Goal: Task Accomplishment & Management: Manage account settings

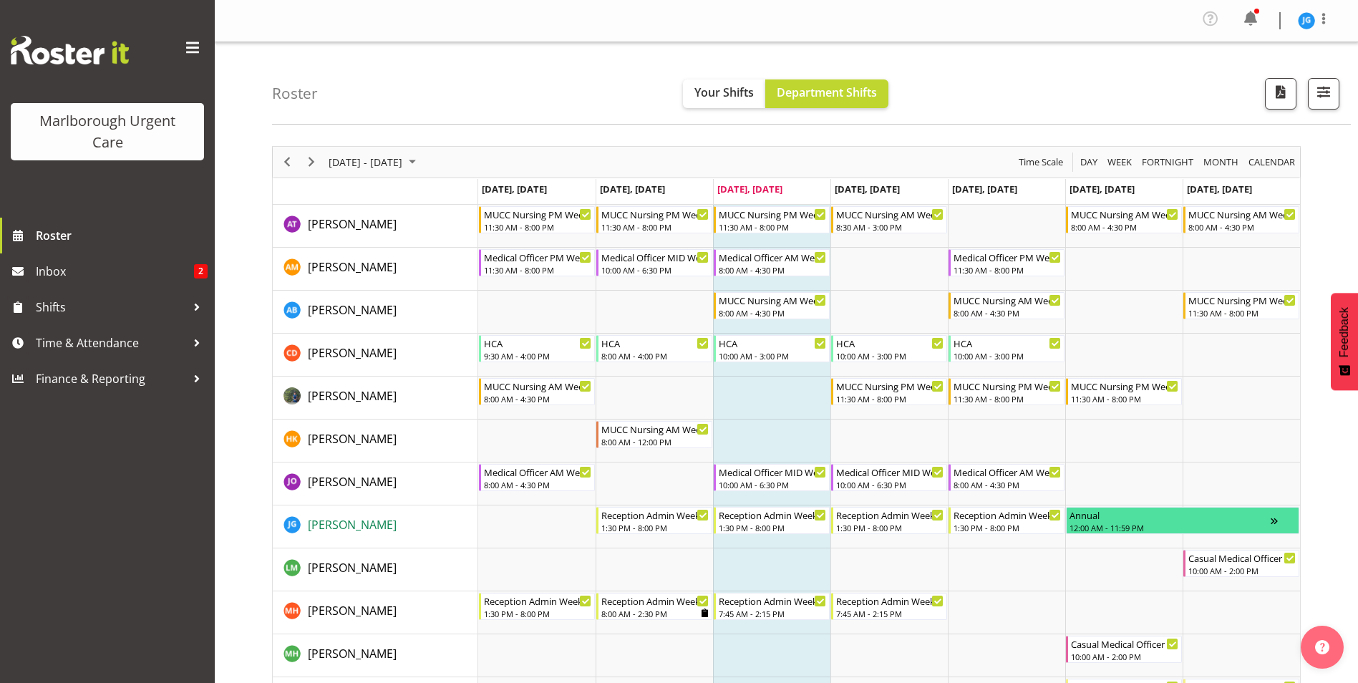
click at [353, 527] on span "[PERSON_NAME]" at bounding box center [352, 525] width 89 height 16
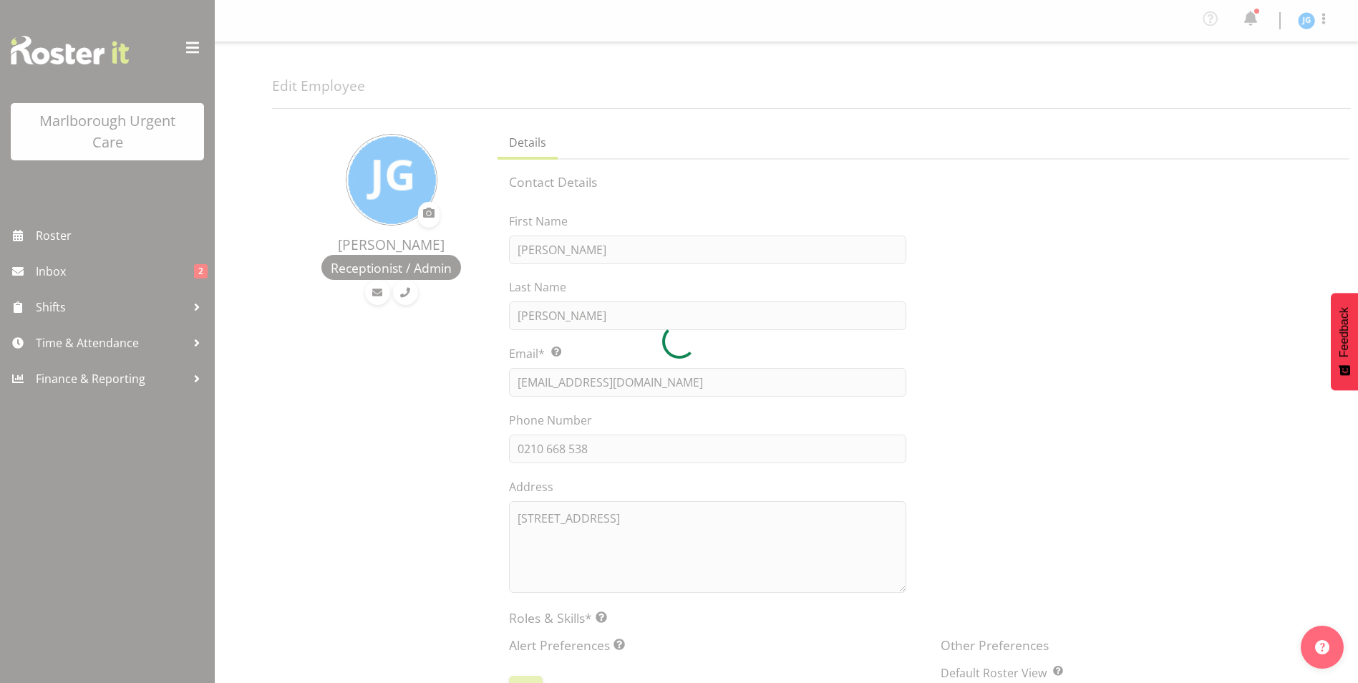
select select "TimelineWeek"
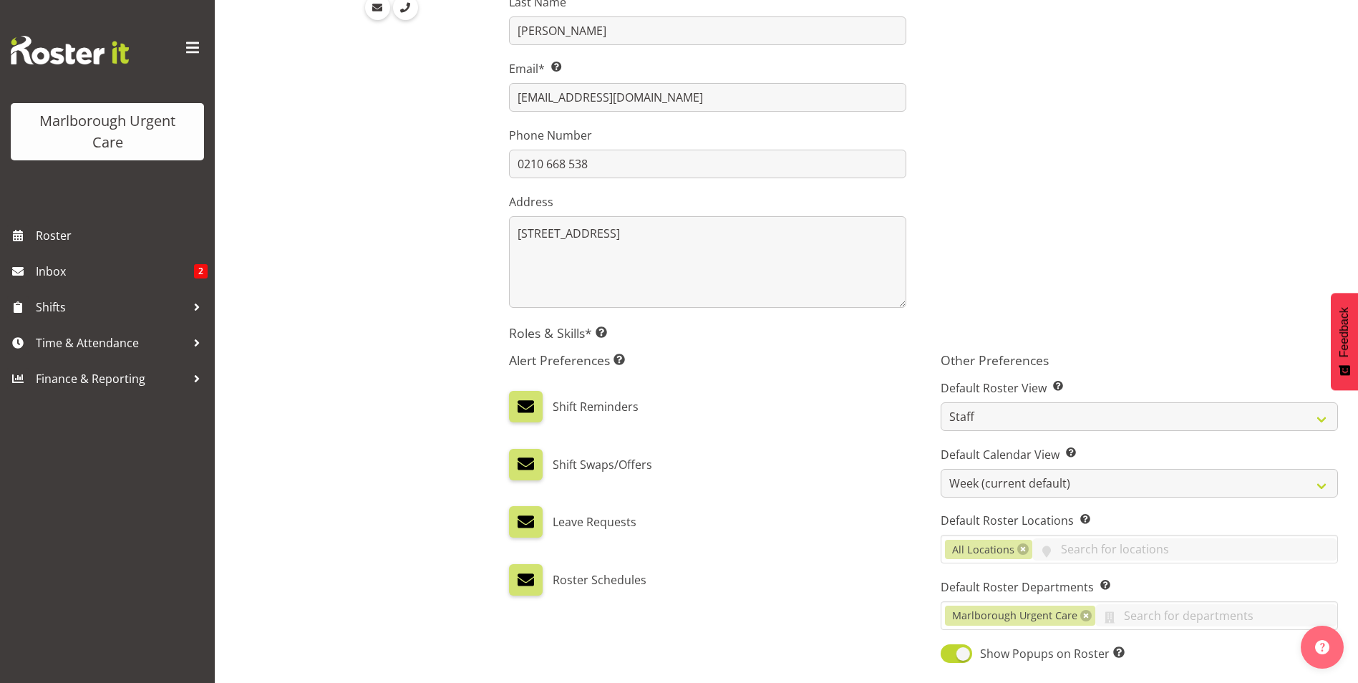
scroll to position [286, 0]
click at [527, 403] on span at bounding box center [525, 405] width 19 height 19
click at [518, 403] on input "checkbox" at bounding box center [513, 404] width 9 height 9
checkbox input "false"
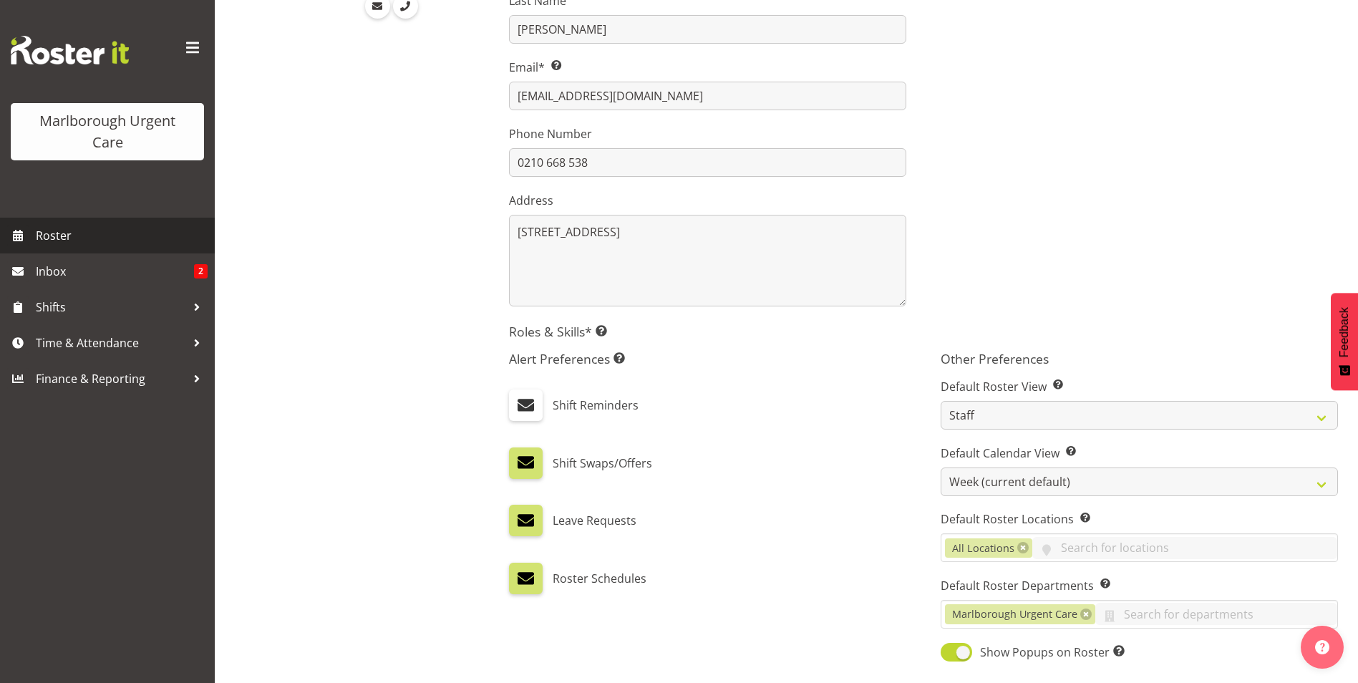
click at [55, 237] on span "Roster" at bounding box center [122, 235] width 172 height 21
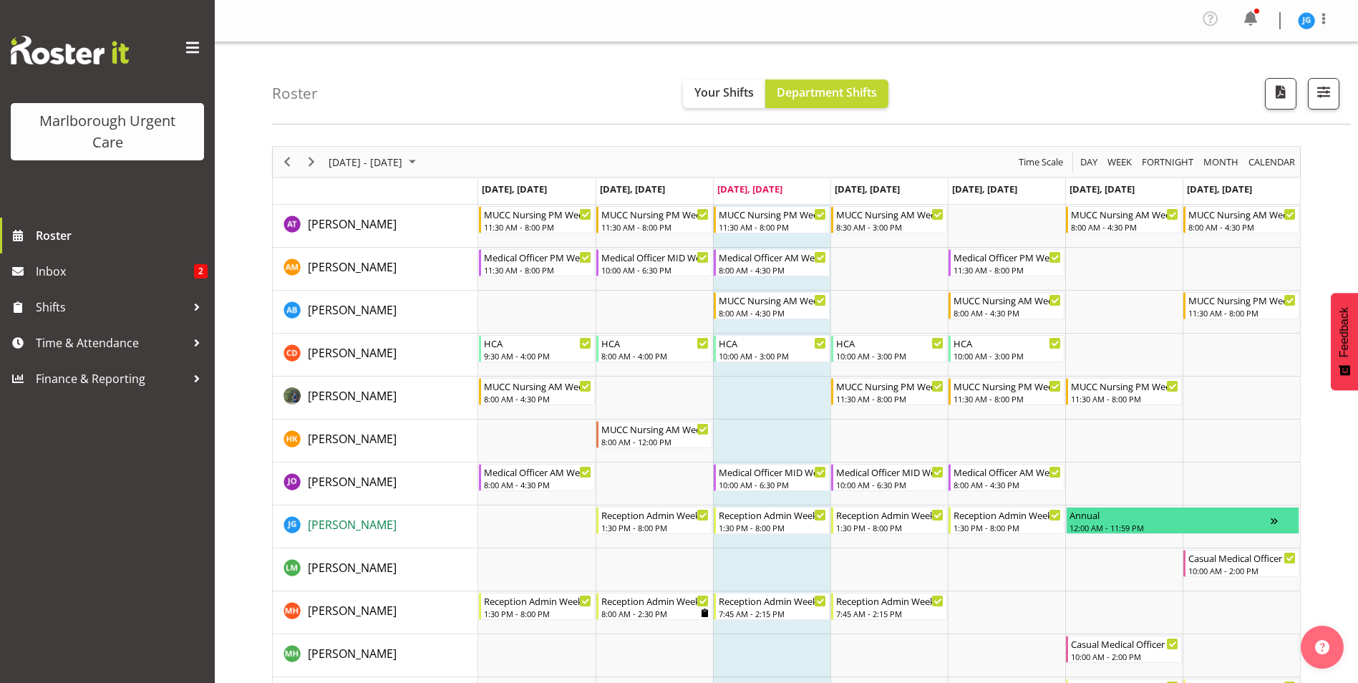
click at [362, 525] on span "[PERSON_NAME]" at bounding box center [352, 525] width 89 height 16
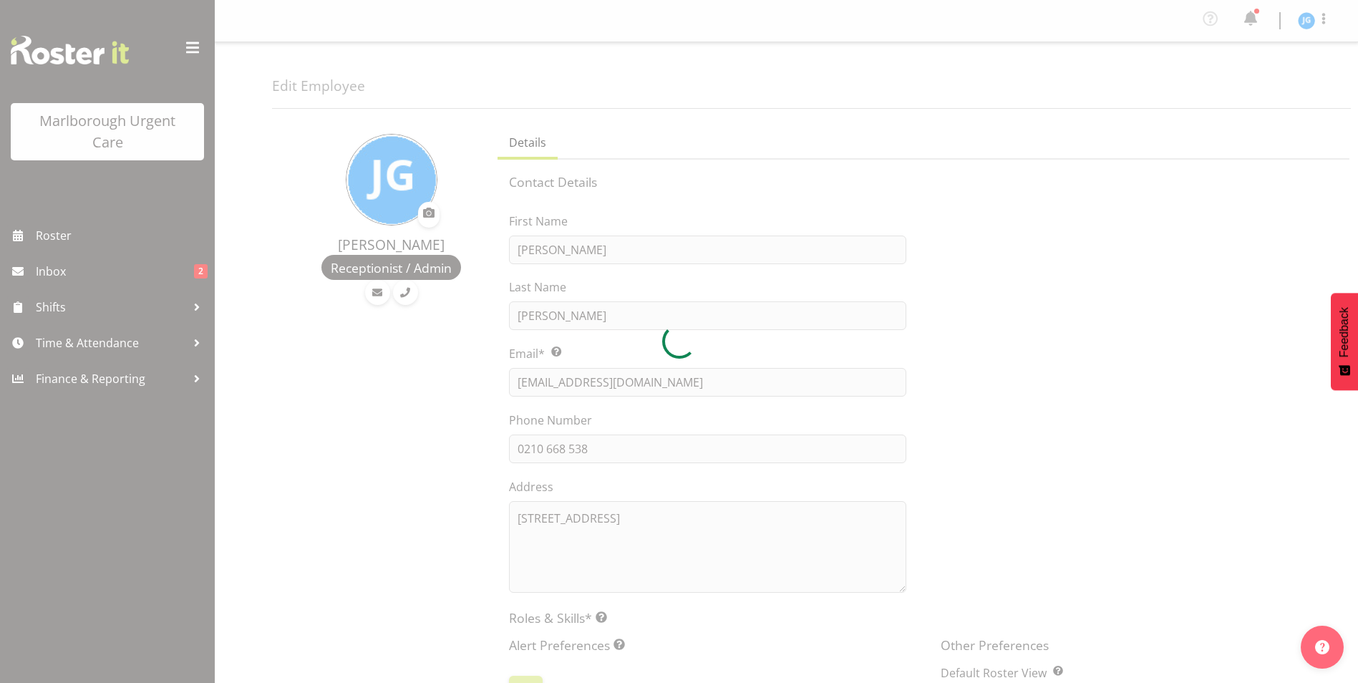
select select "TimelineWeek"
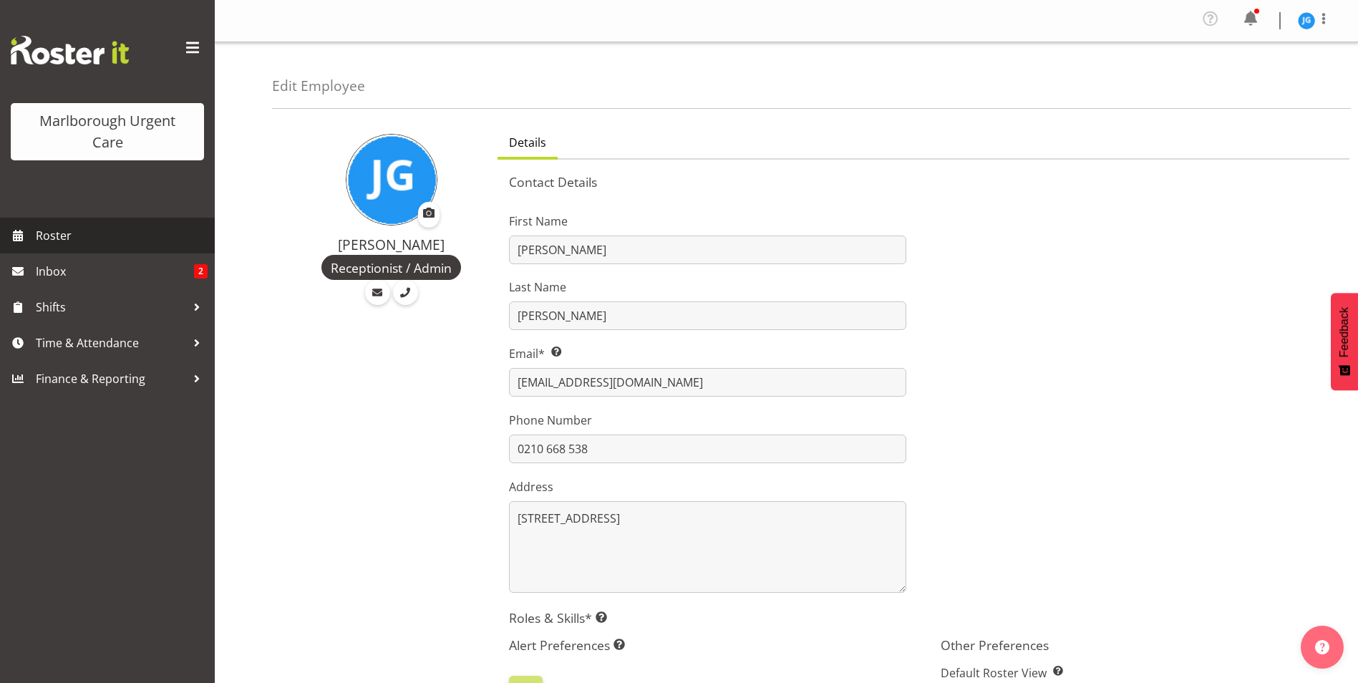
click at [59, 238] on span "Roster" at bounding box center [122, 235] width 172 height 21
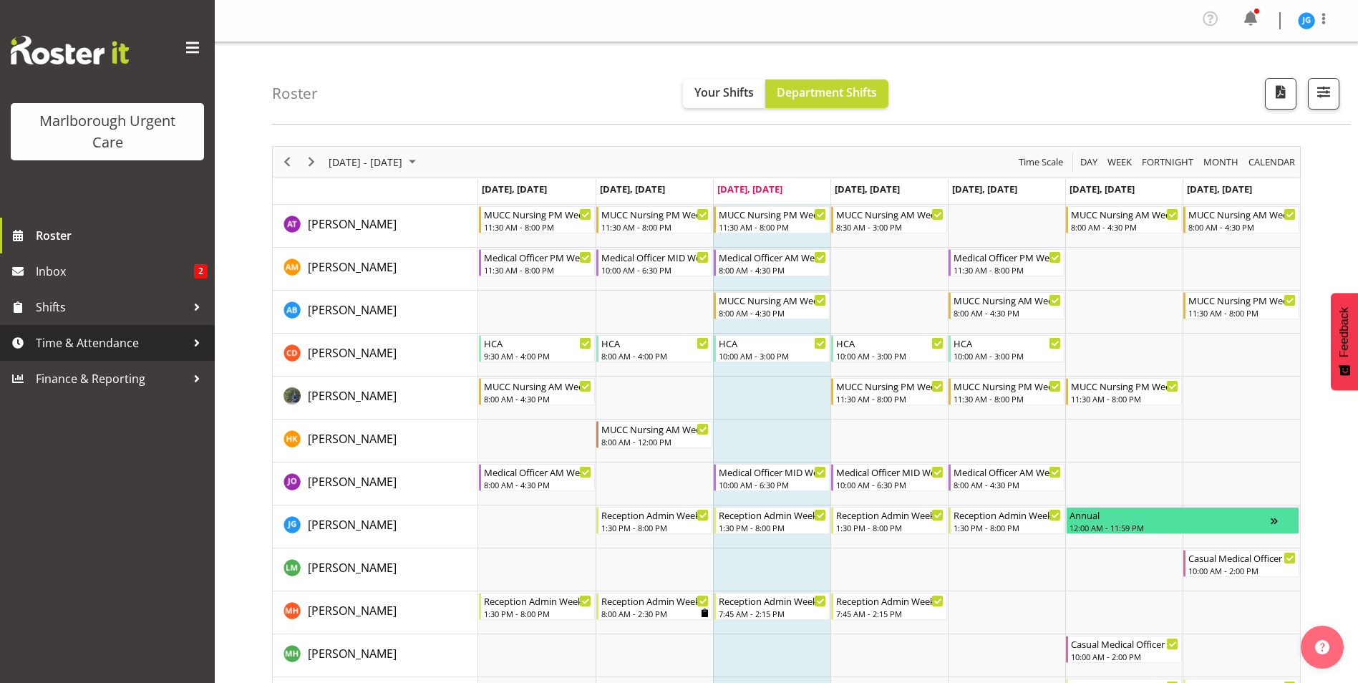
click at [106, 346] on span "Time & Attendance" at bounding box center [111, 342] width 150 height 21
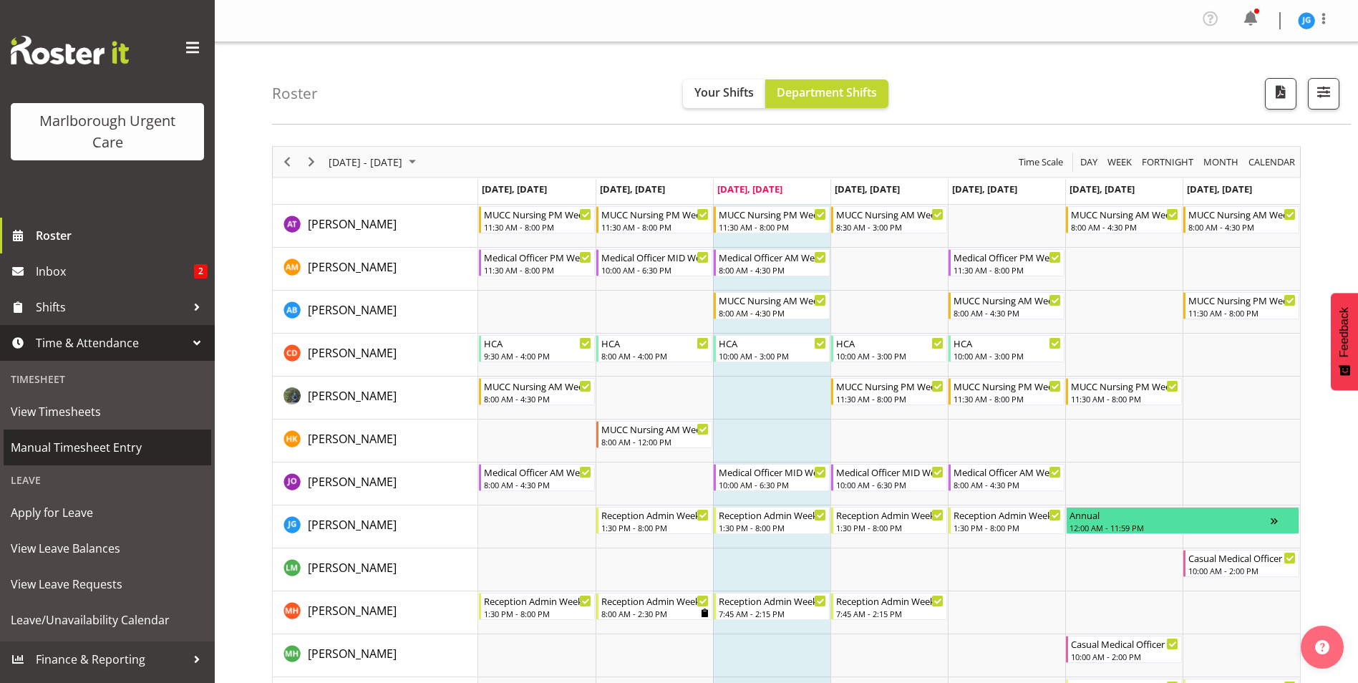
click at [119, 450] on span "Manual Timesheet Entry" at bounding box center [107, 447] width 193 height 21
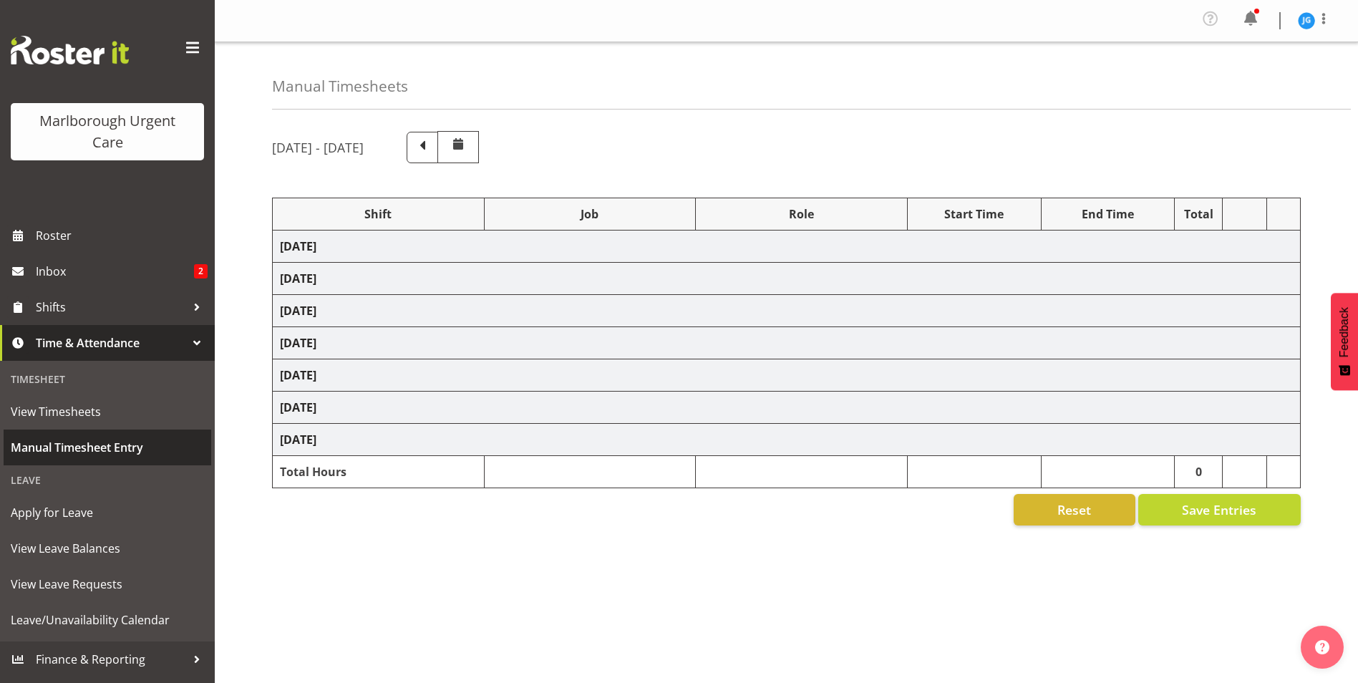
select select "81205"
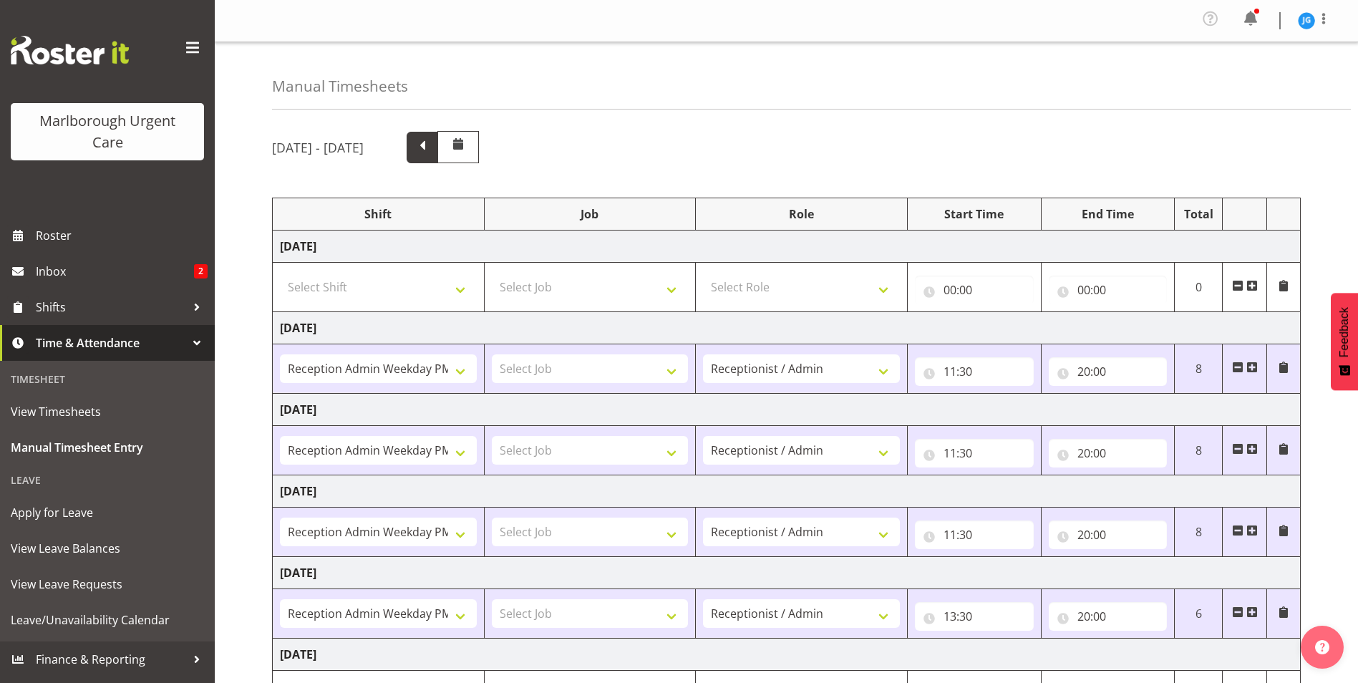
click at [432, 150] on span at bounding box center [422, 146] width 19 height 19
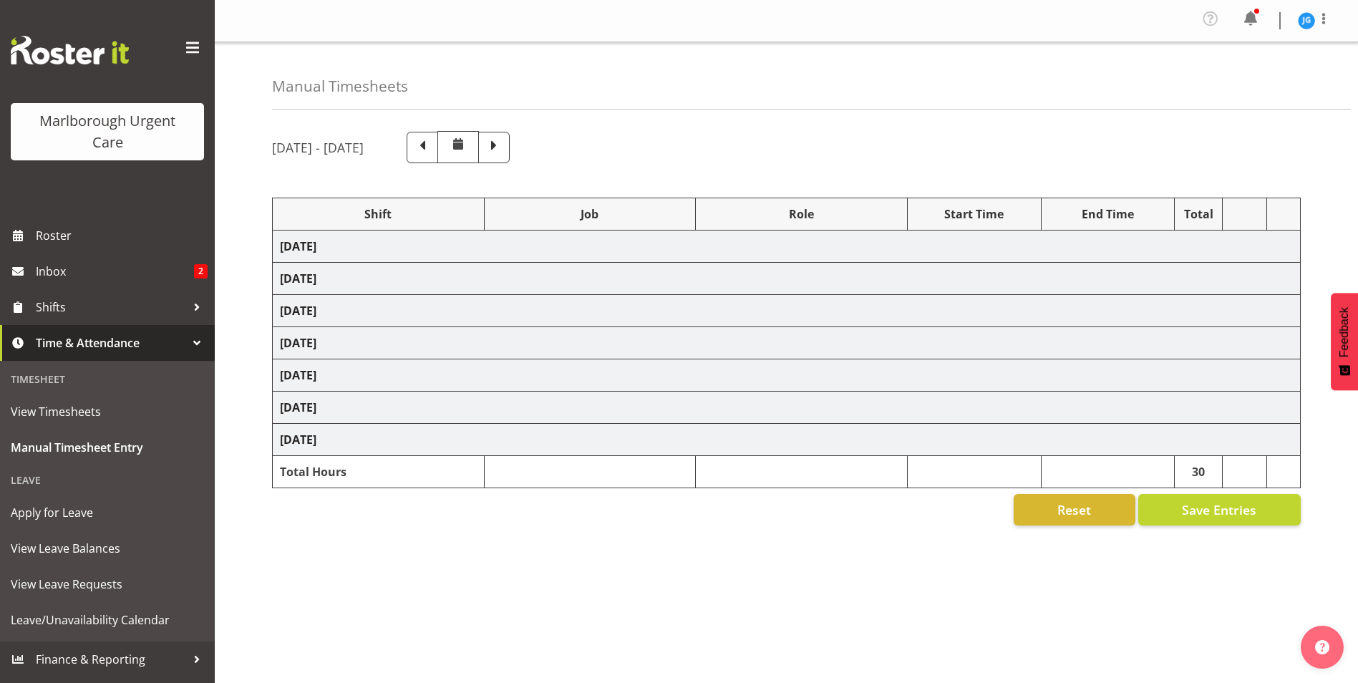
select select "81282"
select select "81204"
select select "1563"
select select "80770"
select select "1563"
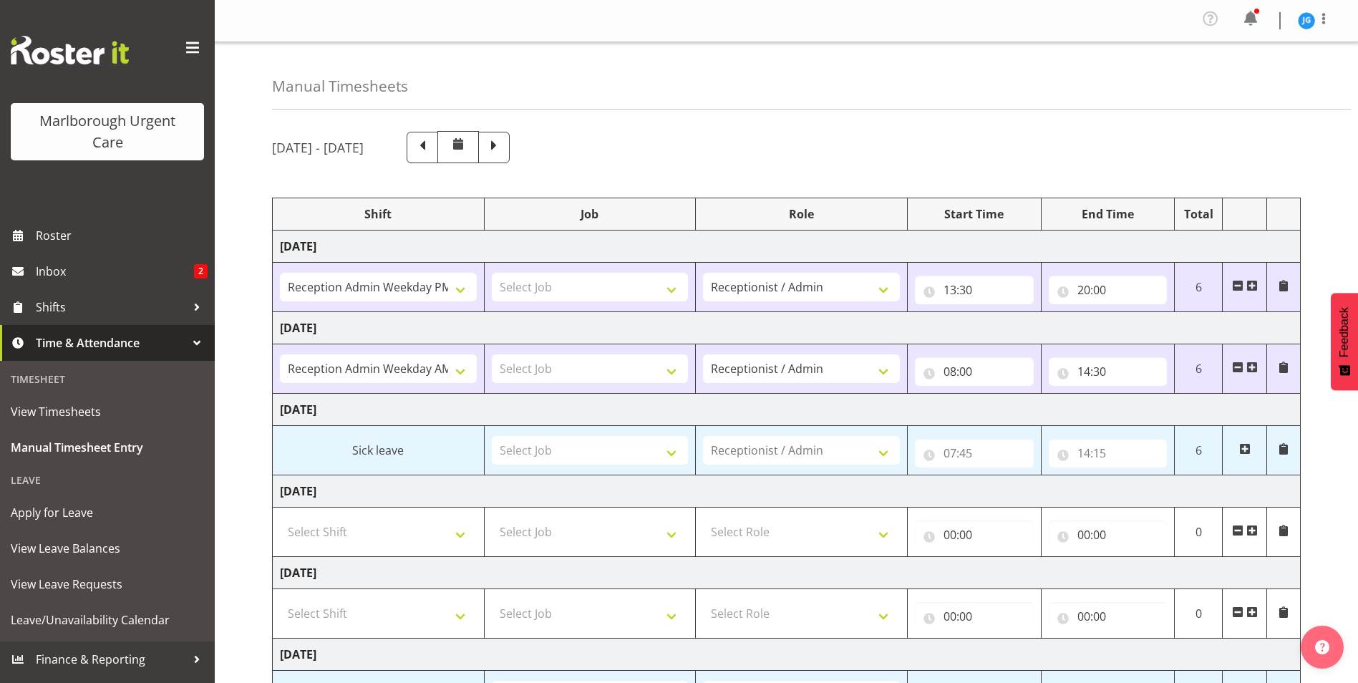
click at [868, 144] on div "September 1st - September 7th 2025" at bounding box center [786, 147] width 1029 height 32
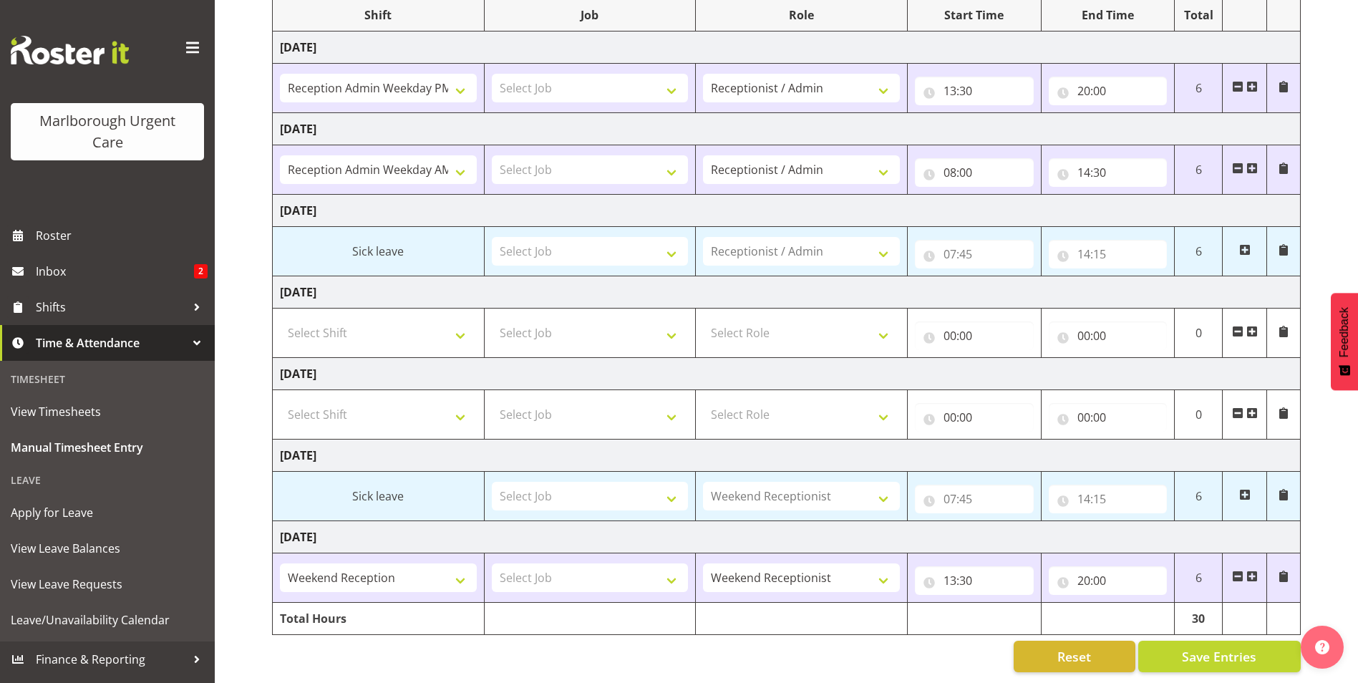
scroll to position [210, 0]
click at [52, 273] on span "Inbox" at bounding box center [115, 271] width 158 height 21
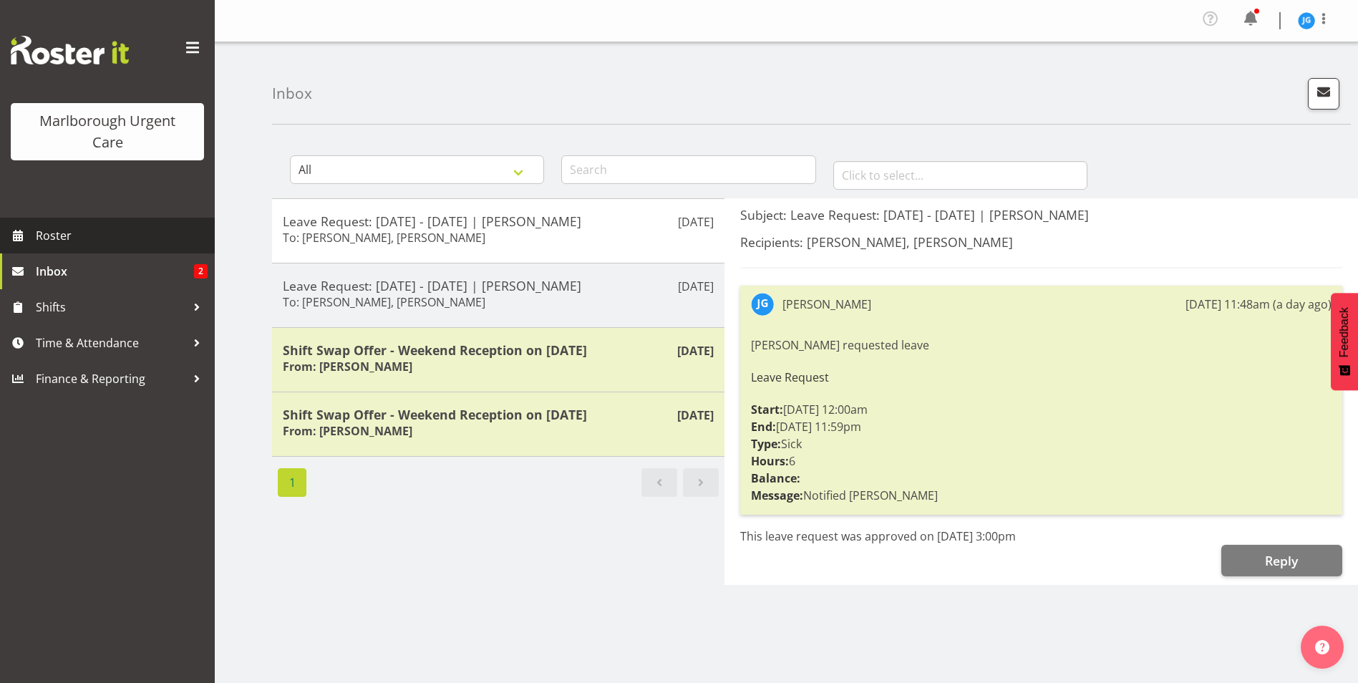
click at [60, 235] on span "Roster" at bounding box center [122, 235] width 172 height 21
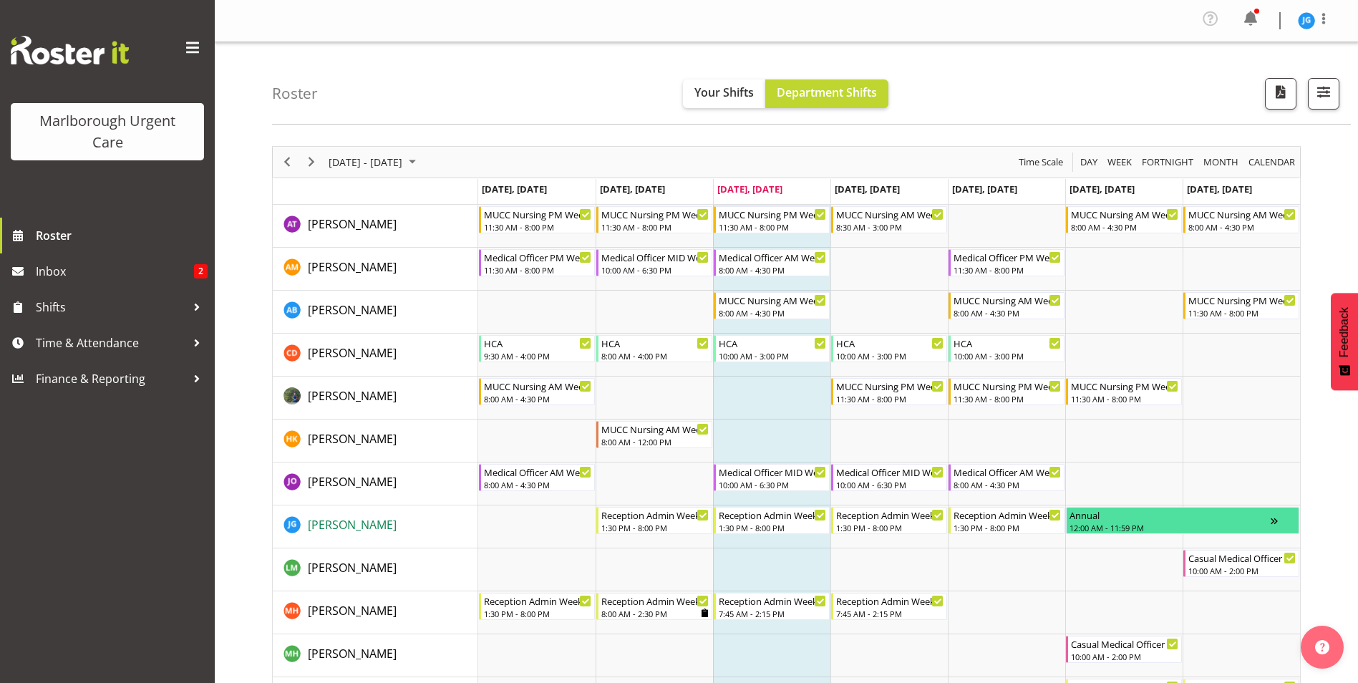
click at [357, 526] on span "[PERSON_NAME]" at bounding box center [352, 525] width 89 height 16
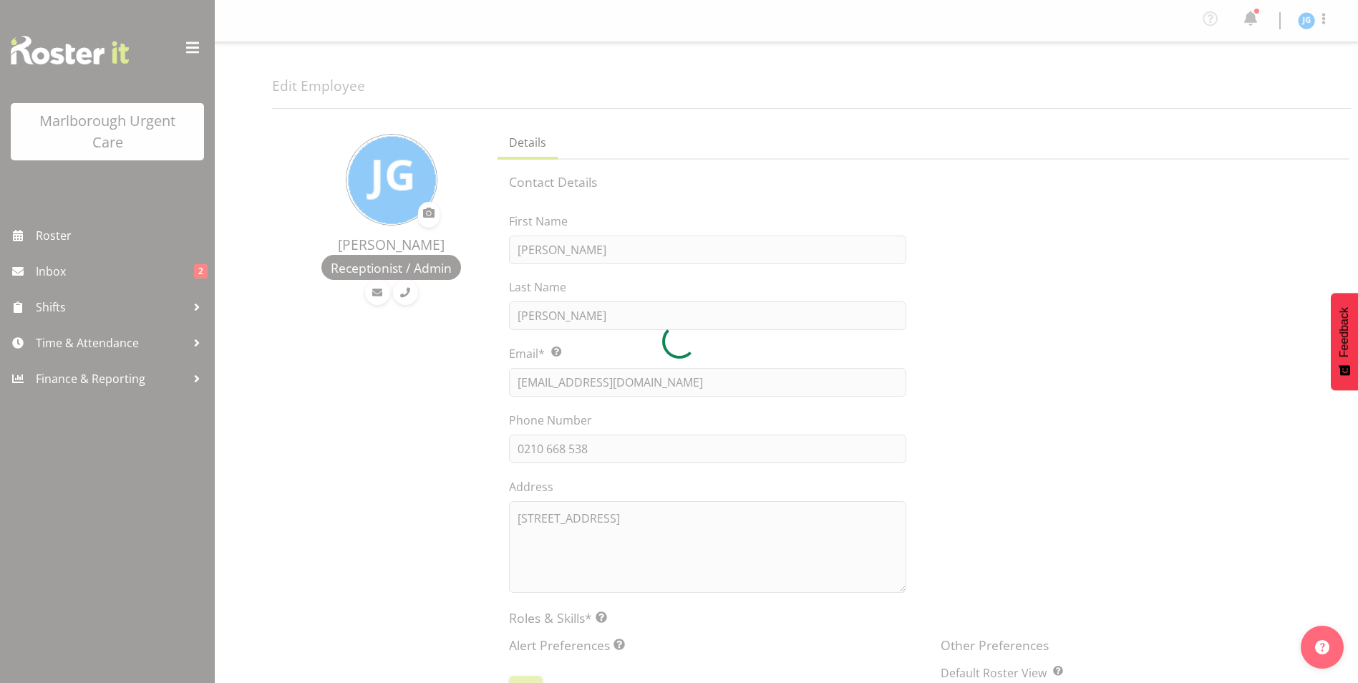
select select "TimelineWeek"
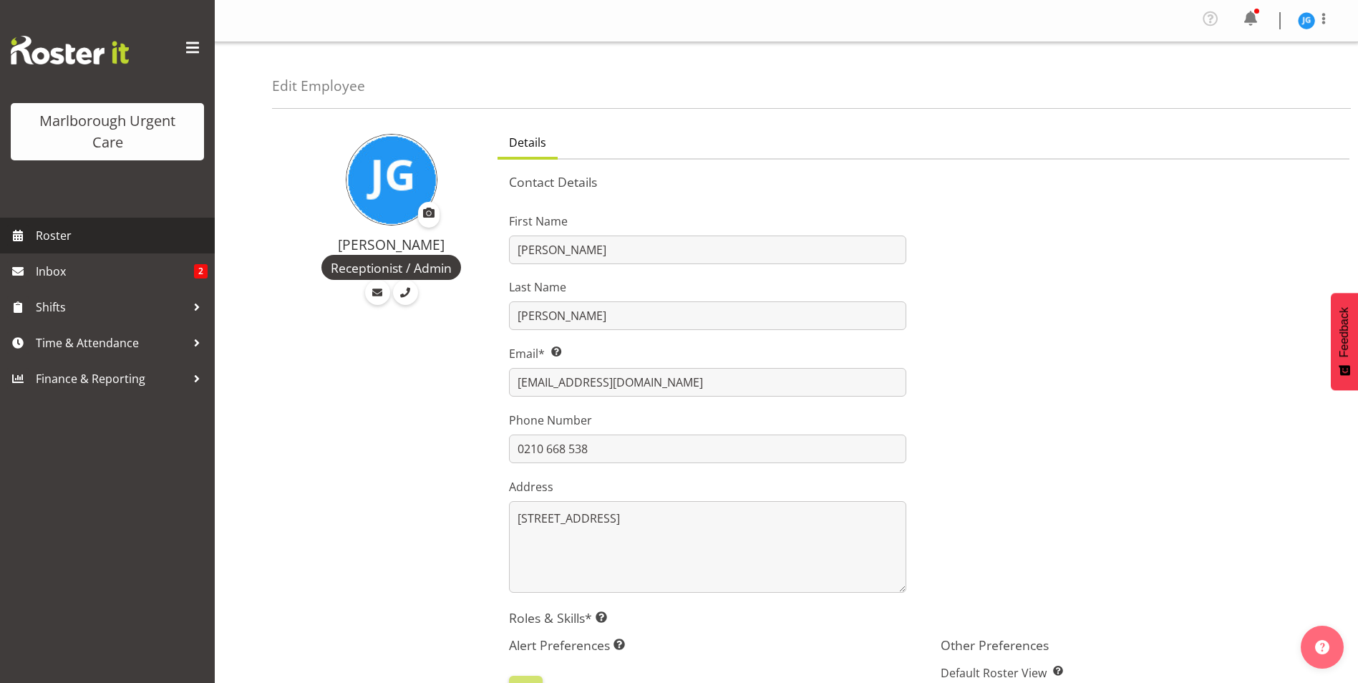
click at [52, 233] on span "Roster" at bounding box center [122, 235] width 172 height 21
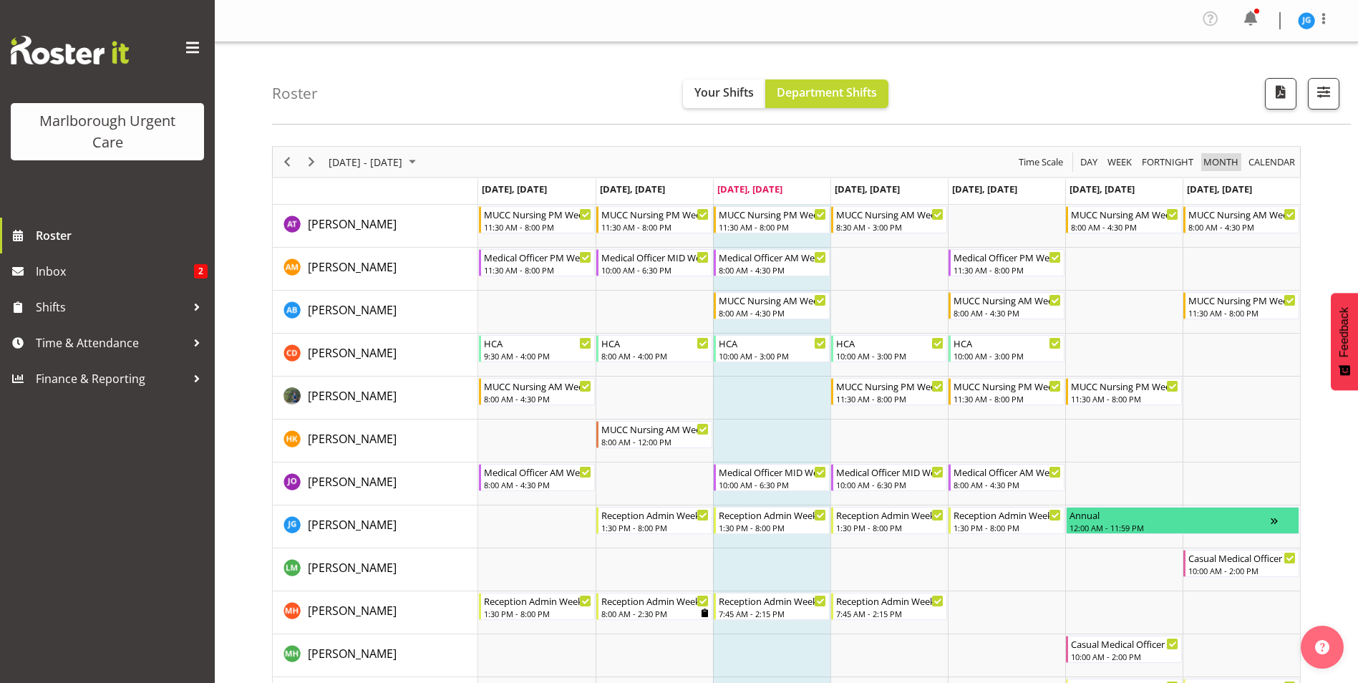
click at [1216, 162] on span "Month" at bounding box center [1221, 162] width 38 height 18
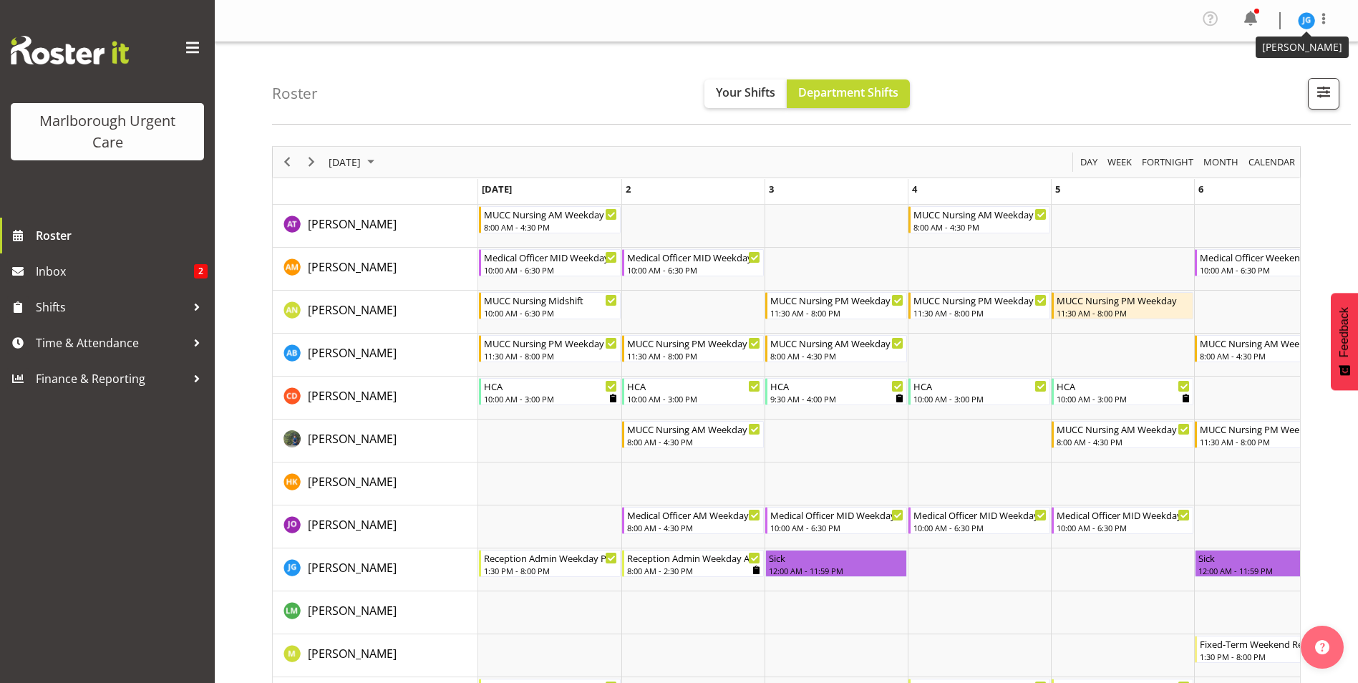
click at [1309, 22] on img at bounding box center [1306, 20] width 17 height 17
click at [1247, 81] on link "Log Out" at bounding box center [1263, 79] width 137 height 26
